Goal: Transaction & Acquisition: Purchase product/service

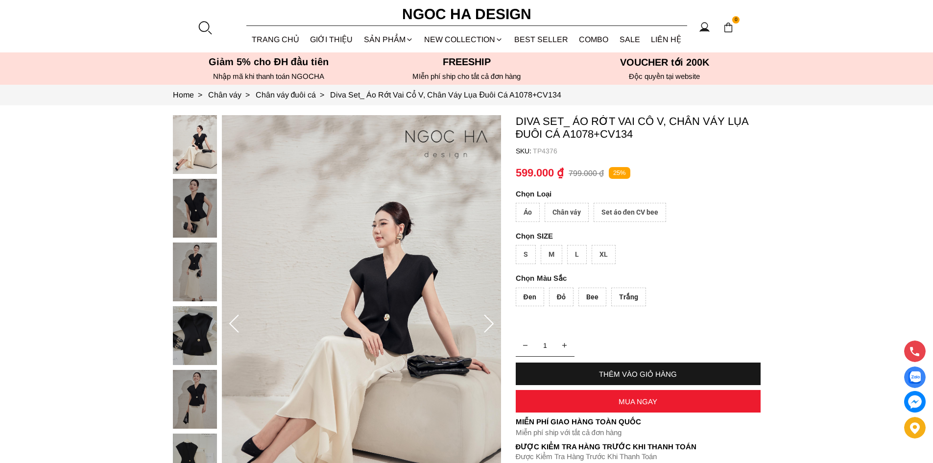
click at [208, 22] on div at bounding box center [204, 27] width 15 height 15
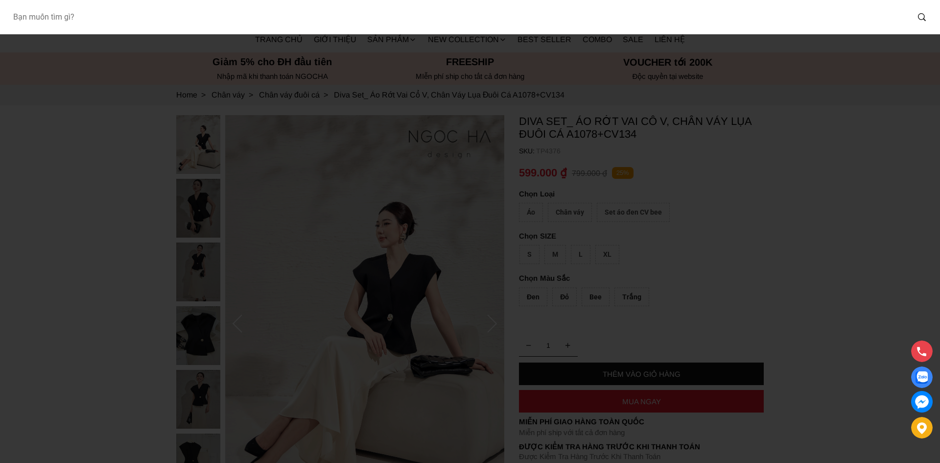
click at [232, 21] on input "Input search Bạn muốn tìm gì?" at bounding box center [457, 17] width 904 height 23
type input "a1078"
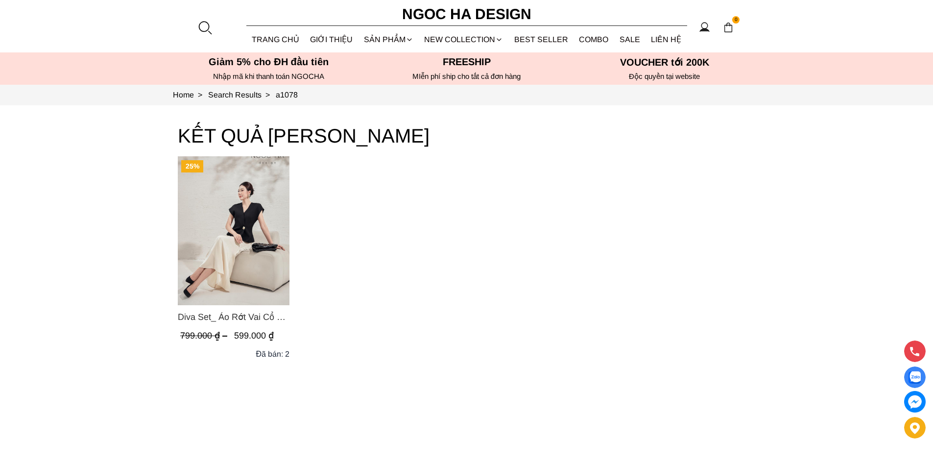
click at [245, 311] on span "Diva Set_ Áo Rớt Vai Cổ V, Chân Váy Lụa Đuôi Cá A1078+CV134" at bounding box center [234, 317] width 112 height 14
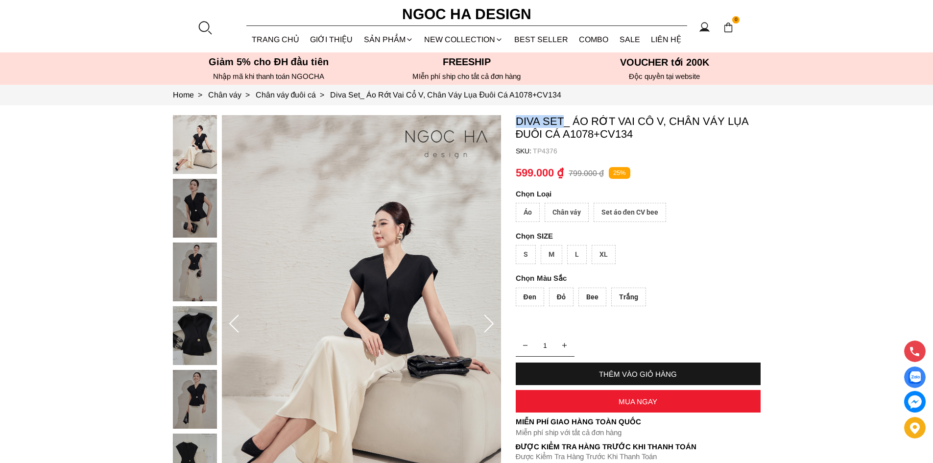
drag, startPoint x: 0, startPoint y: 0, endPoint x: 514, endPoint y: 121, distance: 527.8
click at [514, 121] on section "Diva Set_ Áo Rớt Vai Cổ V, Chân Váy Lụa Đuôi Cá A1078+CV134 SKU: TP4376 Áo Chân…" at bounding box center [466, 324] width 933 height 438
